Goal: Task Accomplishment & Management: Use online tool/utility

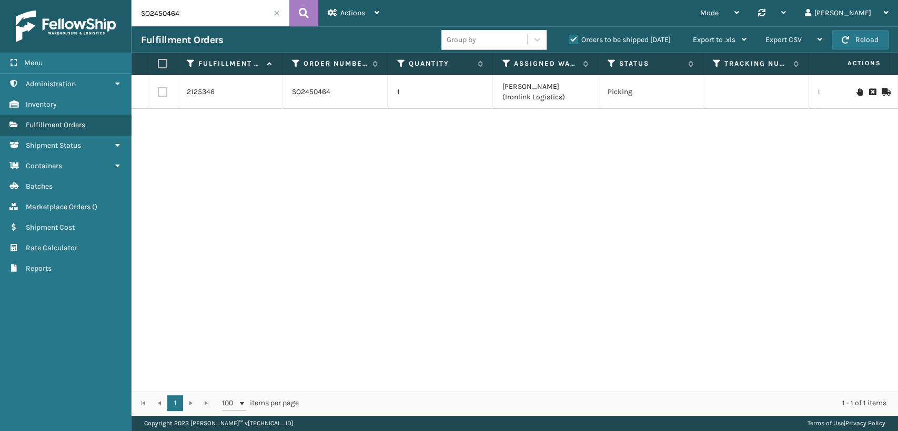
drag, startPoint x: 215, startPoint y: 21, endPoint x: 72, endPoint y: 11, distance: 143.4
click at [56, 0] on div "Menu Administration Inventory Fulfillment Orders Shipment Status Containers Bat…" at bounding box center [449, 0] width 898 height 0
click at [572, 39] on label "Orders to be shipped [DATE]" at bounding box center [619, 39] width 102 height 9
click at [569, 39] on input "Orders to be shipped [DATE]" at bounding box center [568, 37] width 1 height 7
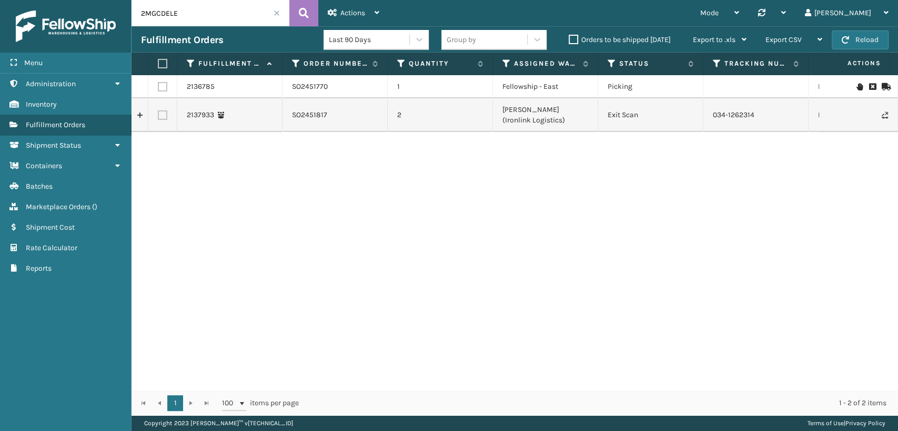
drag, startPoint x: 232, startPoint y: 18, endPoint x: 56, endPoint y: 18, distance: 175.6
click at [57, 0] on div "Menu Administration Inventory Fulfillment Orders Shipment Status Containers Bat…" at bounding box center [449, 0] width 898 height 0
drag, startPoint x: 770, startPoint y: 118, endPoint x: 705, endPoint y: 111, distance: 65.0
click at [705, 111] on td "034-1262314" at bounding box center [755, 115] width 105 height 34
copy td "034-1262314"
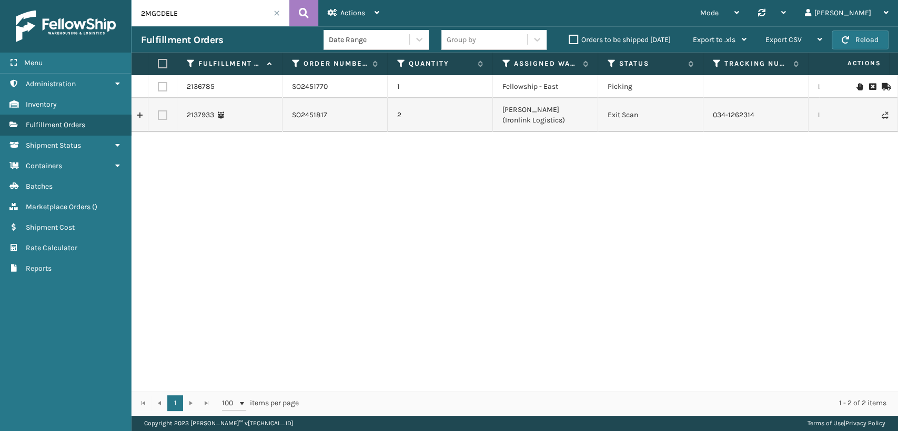
drag, startPoint x: 225, startPoint y: 21, endPoint x: 93, endPoint y: 21, distance: 132.0
click at [93, 0] on div "Menu Administration Inventory Fulfillment Orders Shipment Status Containers Bat…" at bounding box center [449, 0] width 898 height 0
paste input "1UX2C2DF"
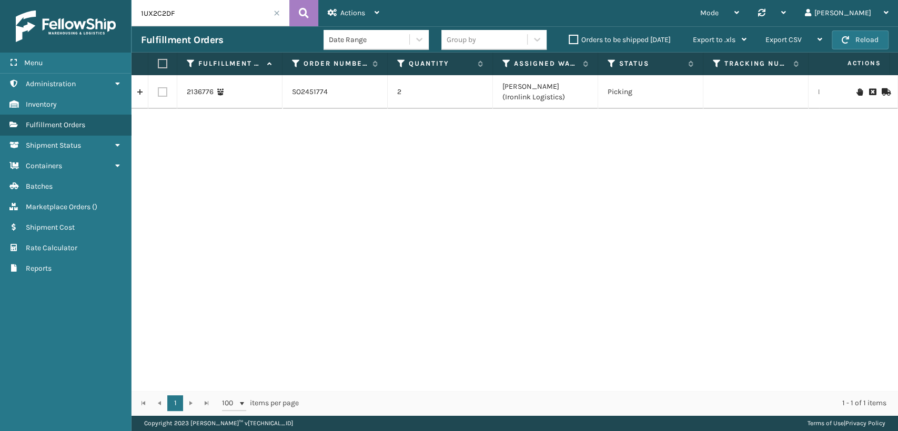
drag, startPoint x: 228, startPoint y: 15, endPoint x: 0, endPoint y: 12, distance: 227.7
click at [0, 0] on div "Menu Administration Inventory Fulfillment Orders Shipment Status Containers Bat…" at bounding box center [449, 0] width 898 height 0
paste input "JTHPE8T"
type input "1JTHPE8T"
click at [724, 91] on td "35852068" at bounding box center [755, 92] width 105 height 34
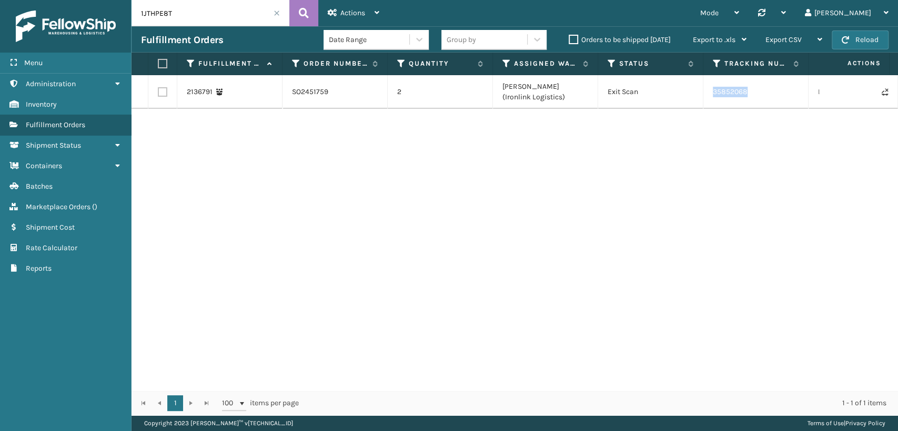
click at [724, 91] on td "35852068" at bounding box center [755, 92] width 105 height 34
copy td "35852068"
